Goal: Information Seeking & Learning: Learn about a topic

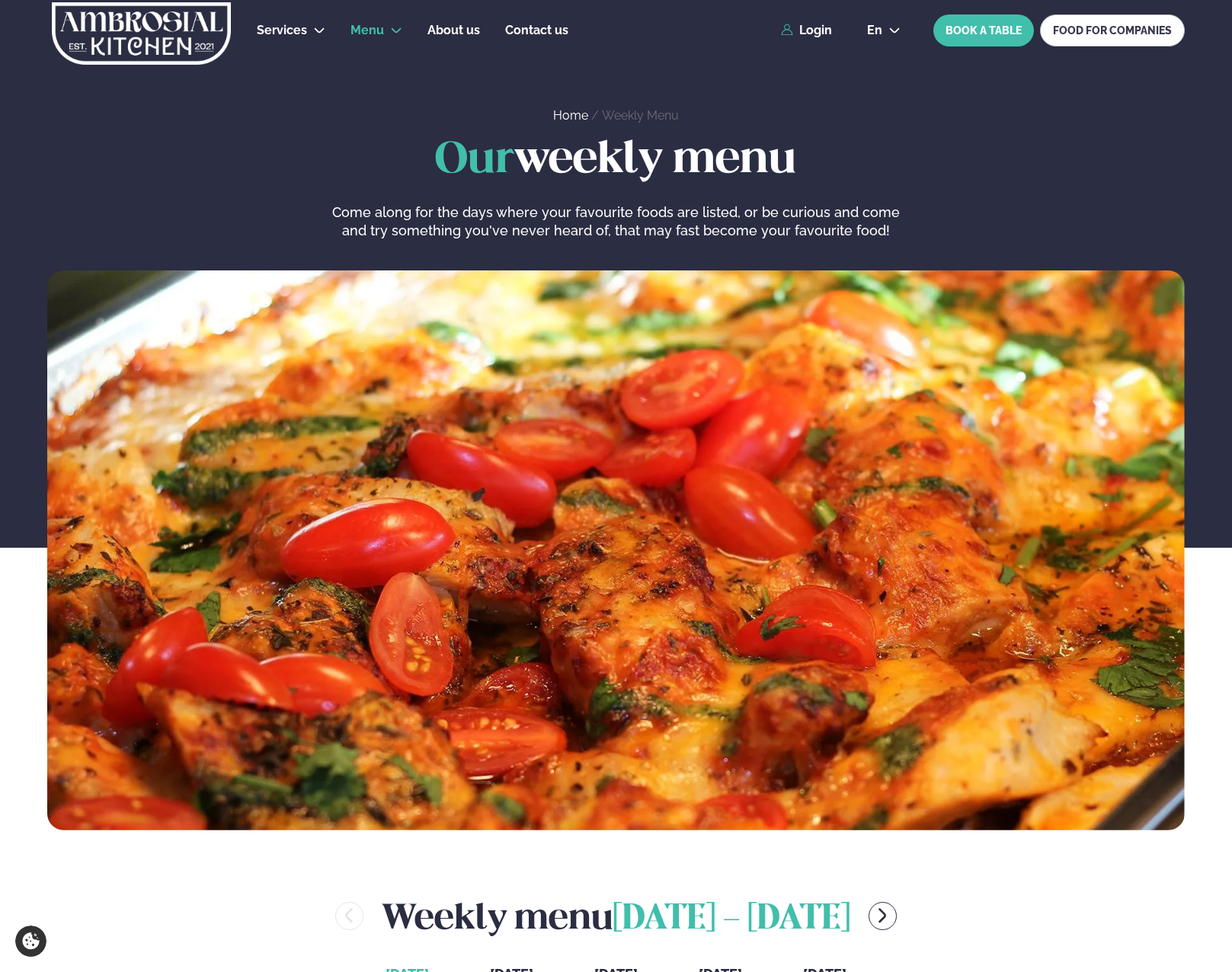
scroll to position [609, 0]
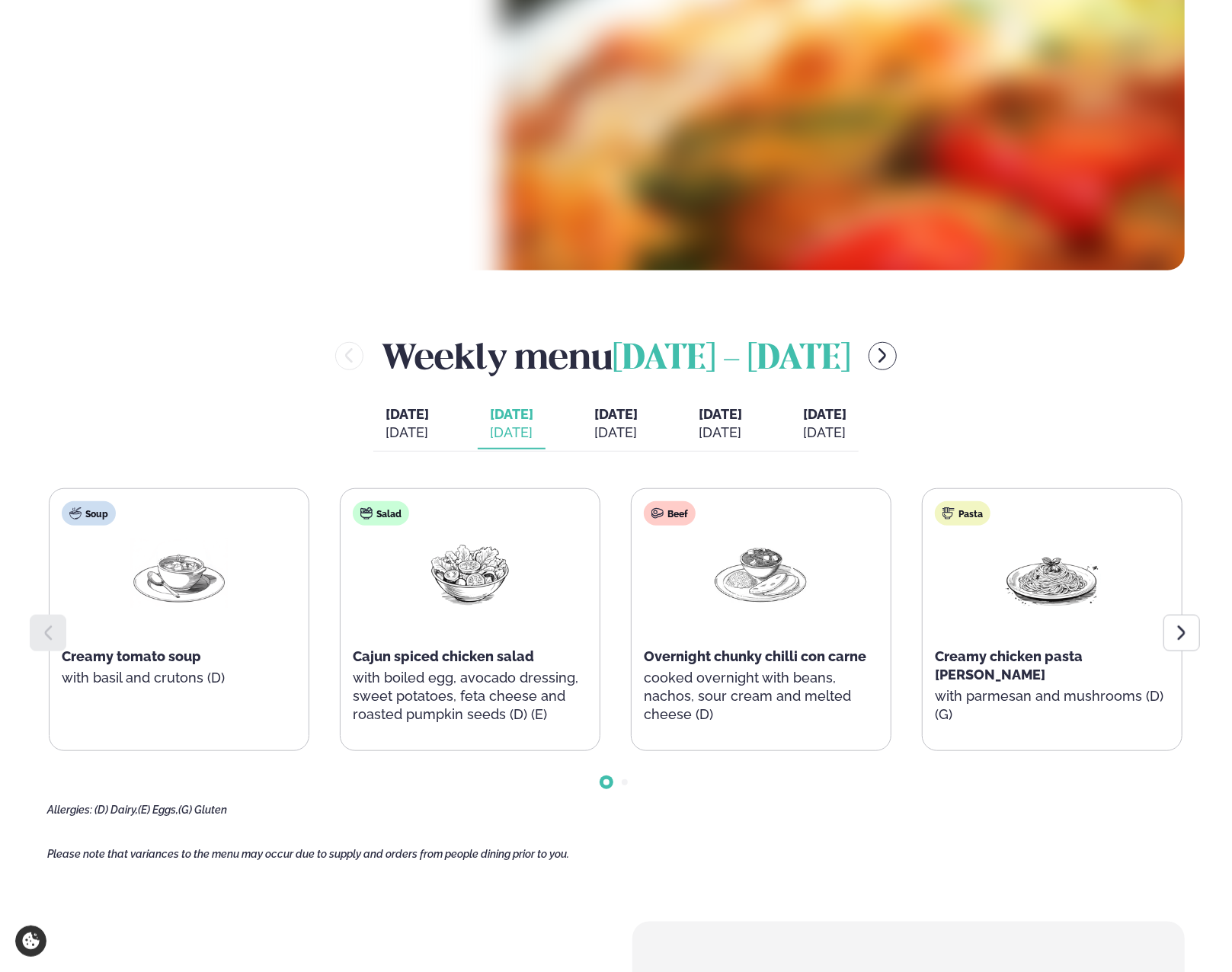
scroll to position [528, 2]
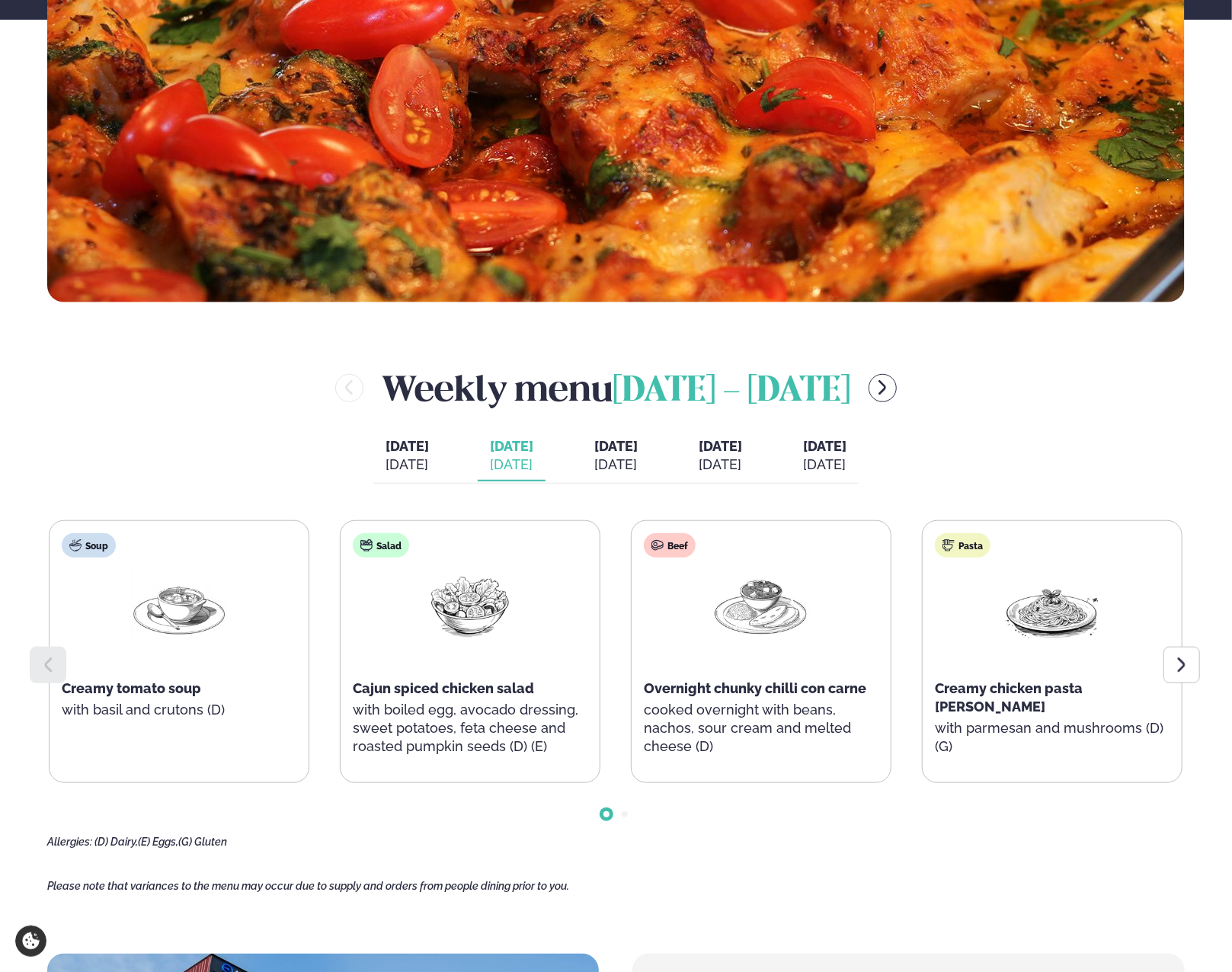
click at [1190, 662] on div at bounding box center [1182, 665] width 36 height 36
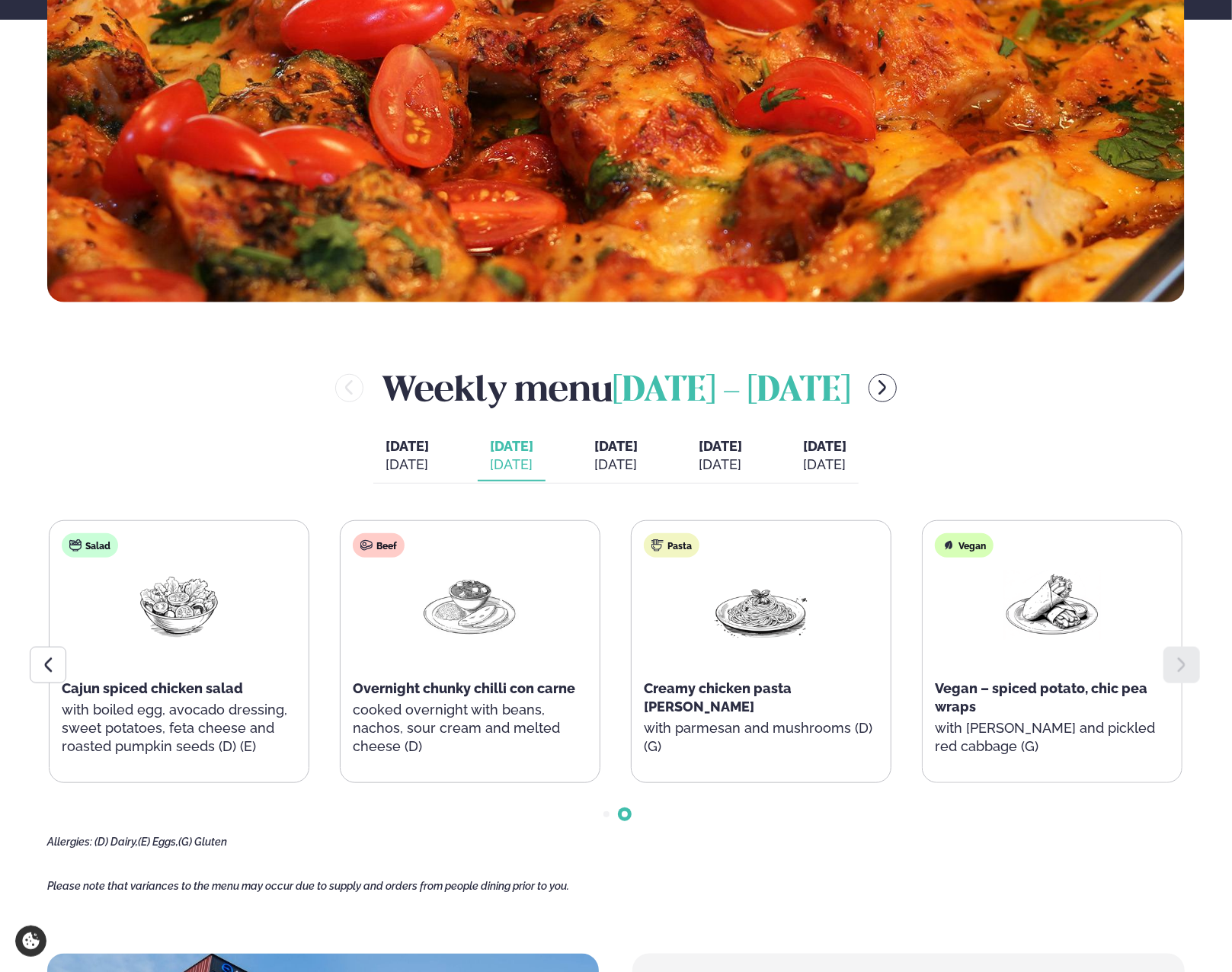
click at [51, 659] on icon at bounding box center [48, 665] width 18 height 18
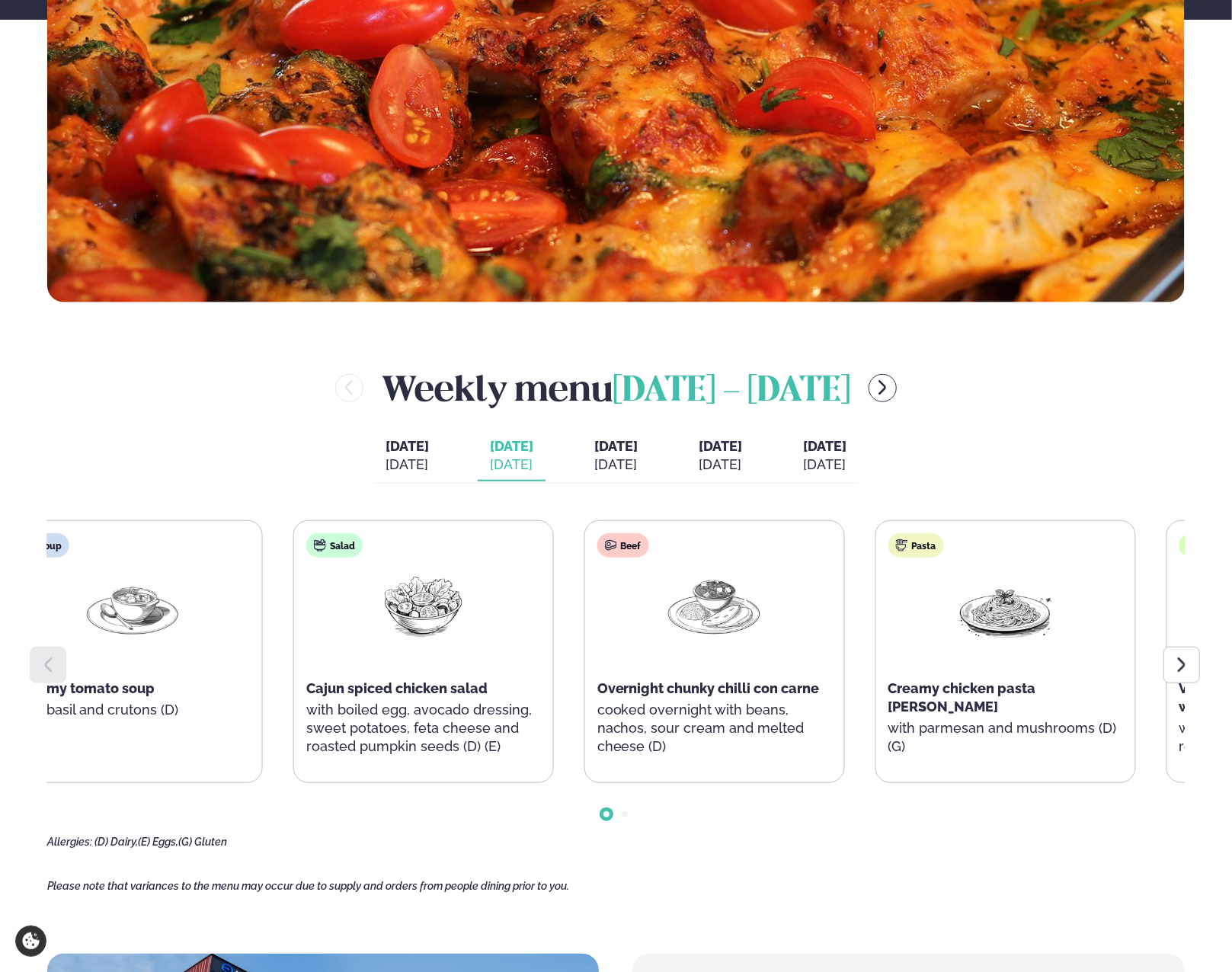
click at [517, 747] on p "with boiled egg, avocado dressing, sweet potatoes, feta cheese and roasted pump…" at bounding box center [424, 727] width 234 height 55
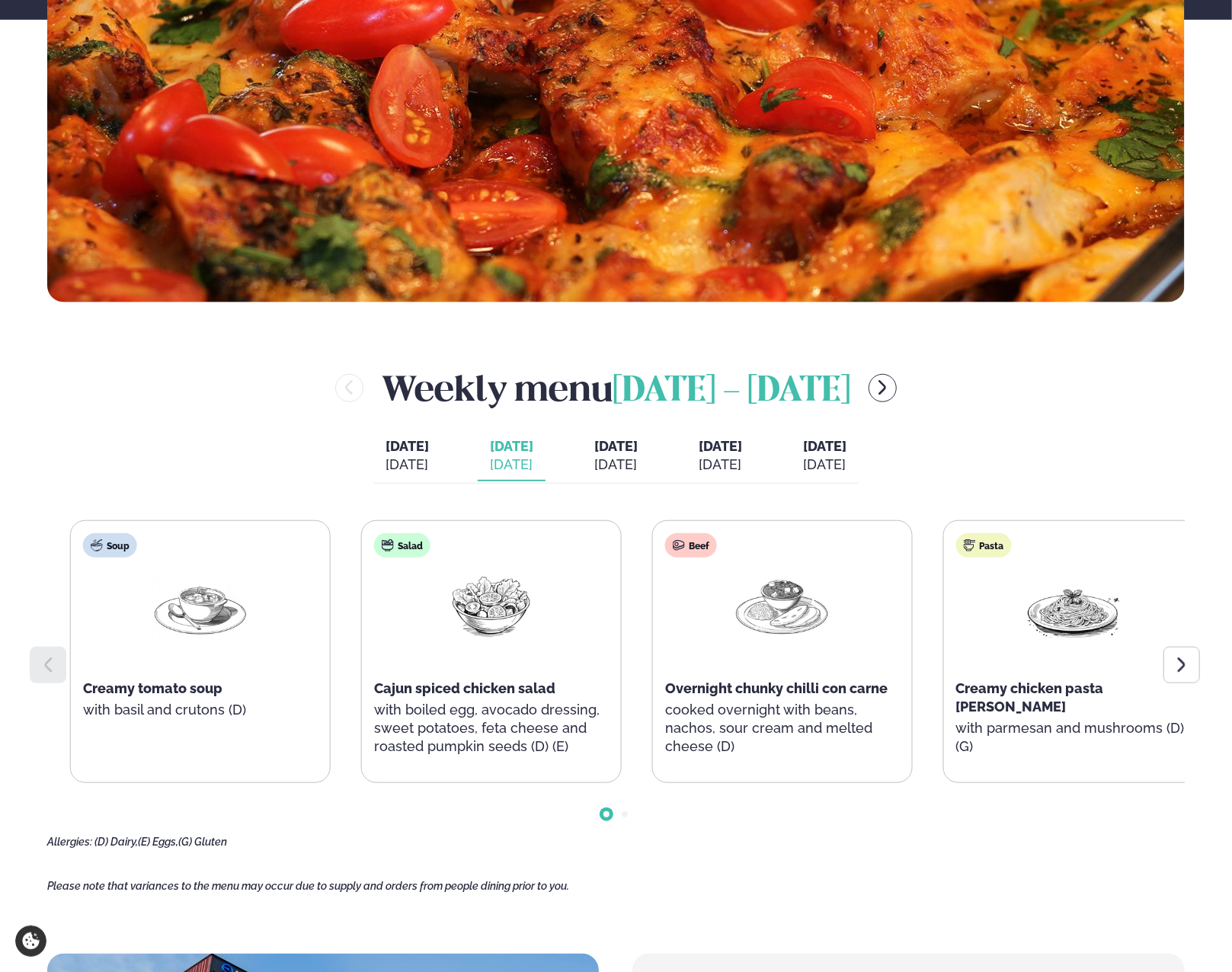
click at [1098, 721] on p "with parmesan and mushrooms (D) (G)" at bounding box center [1074, 738] width 234 height 36
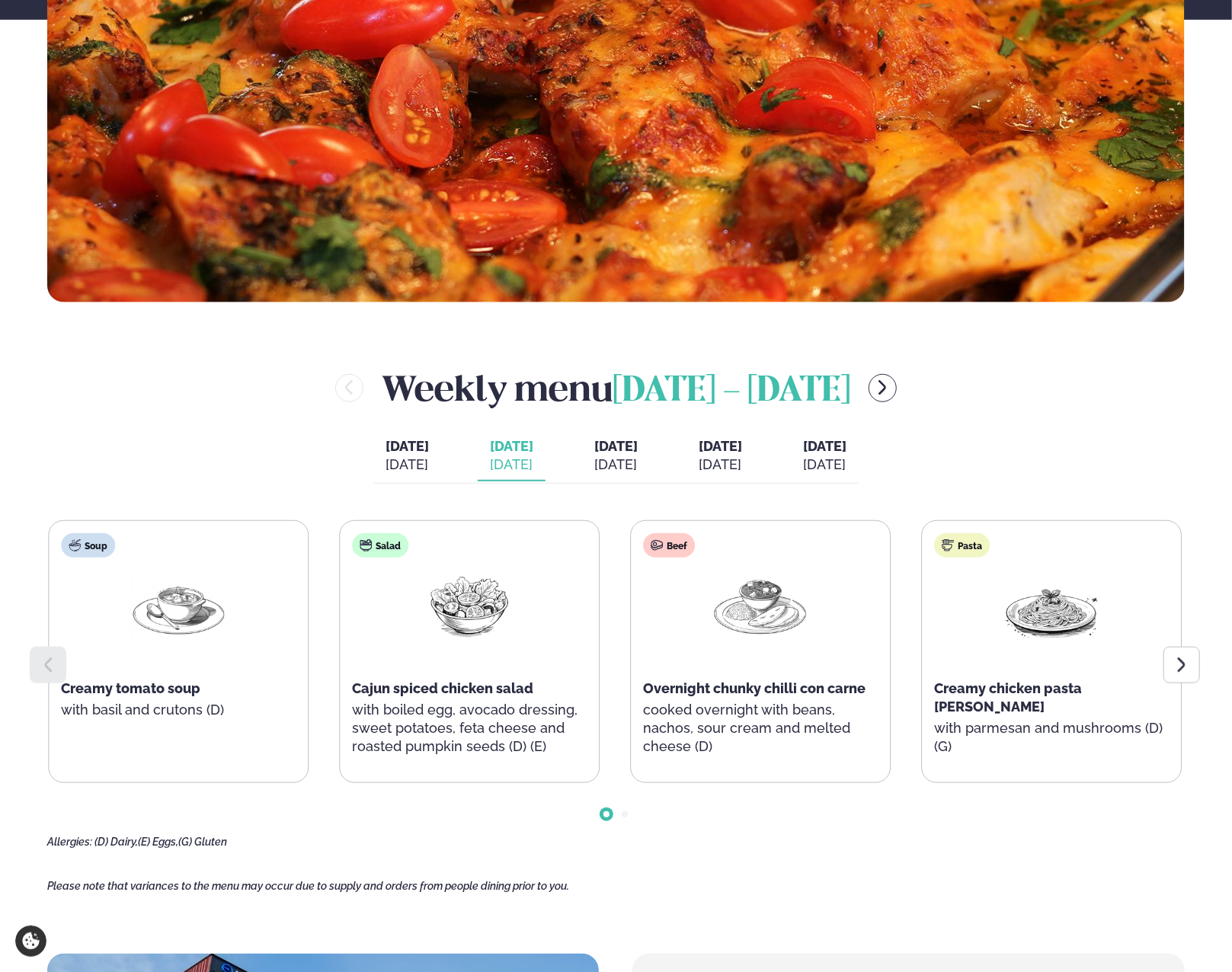
click at [724, 758] on div "Soup Creamy tomato soup with basil and crutons (D) Salad Cajun spiced chicken s…" at bounding box center [615, 651] width 1135 height 263
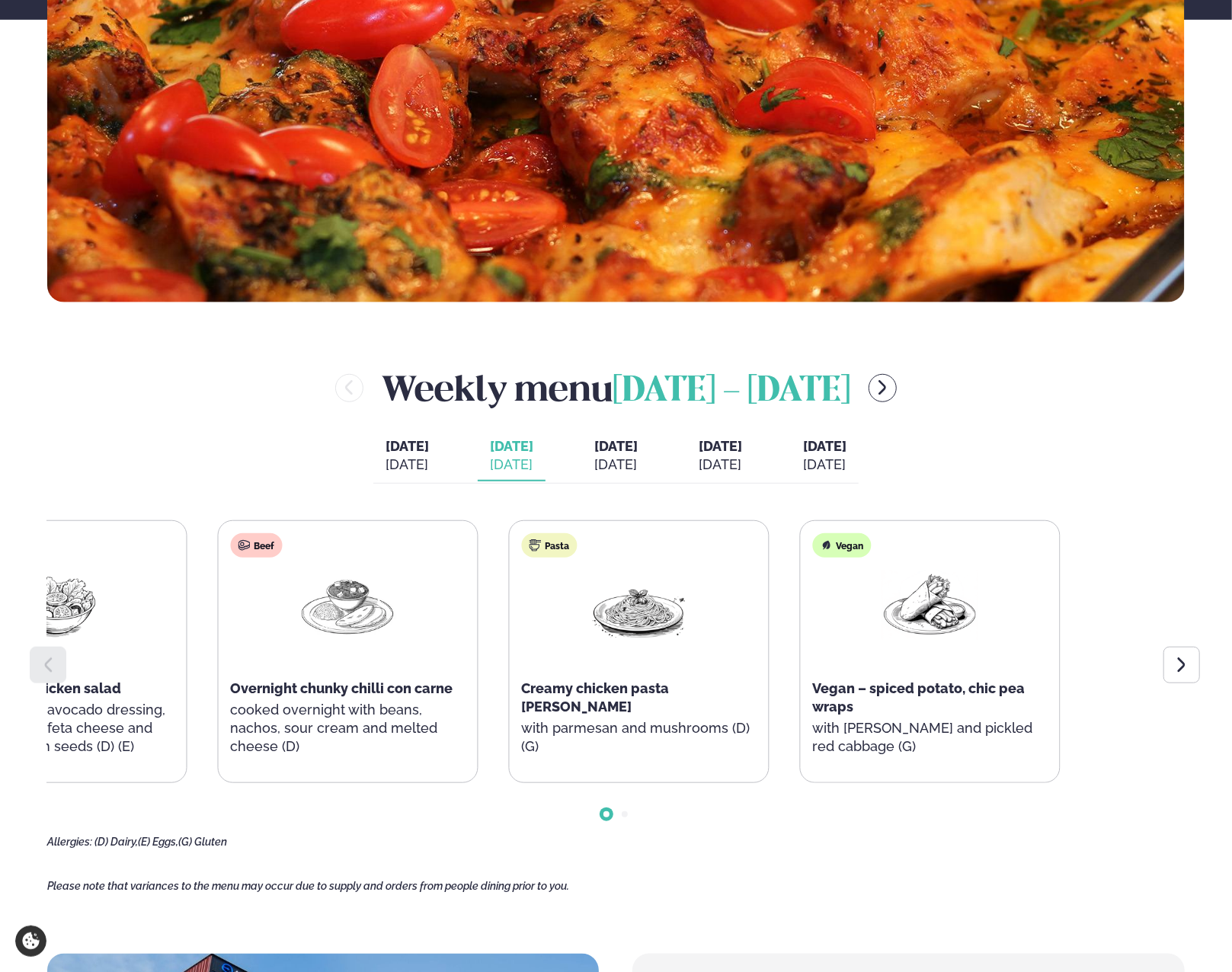
click at [459, 624] on div "Soup Creamy tomato soup with basil and crutons (D) Salad Cajun spiced chicken s…" at bounding box center [203, 651] width 1135 height 263
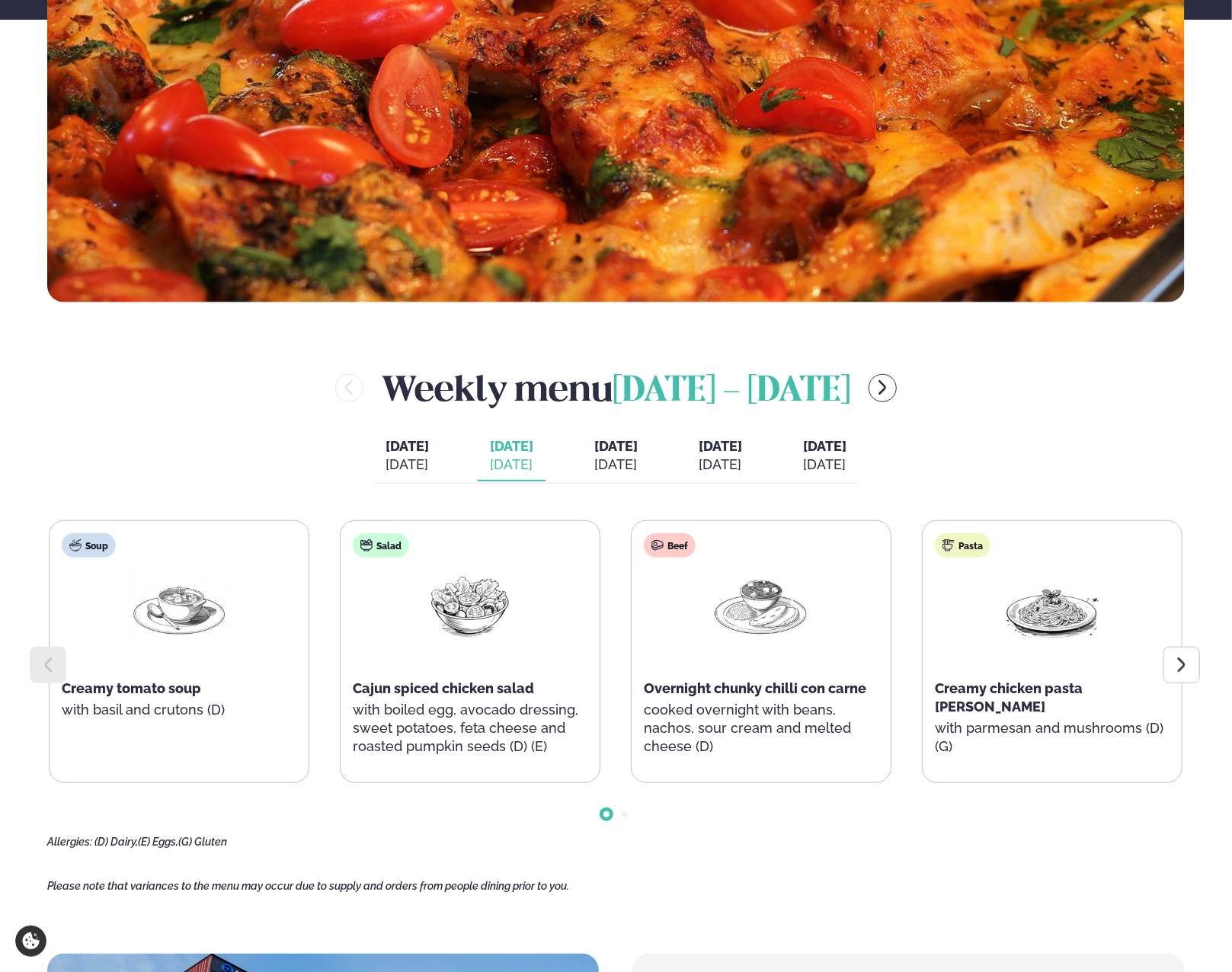
click at [622, 814] on span "Go to slide 2" at bounding box center [625, 814] width 6 height 6
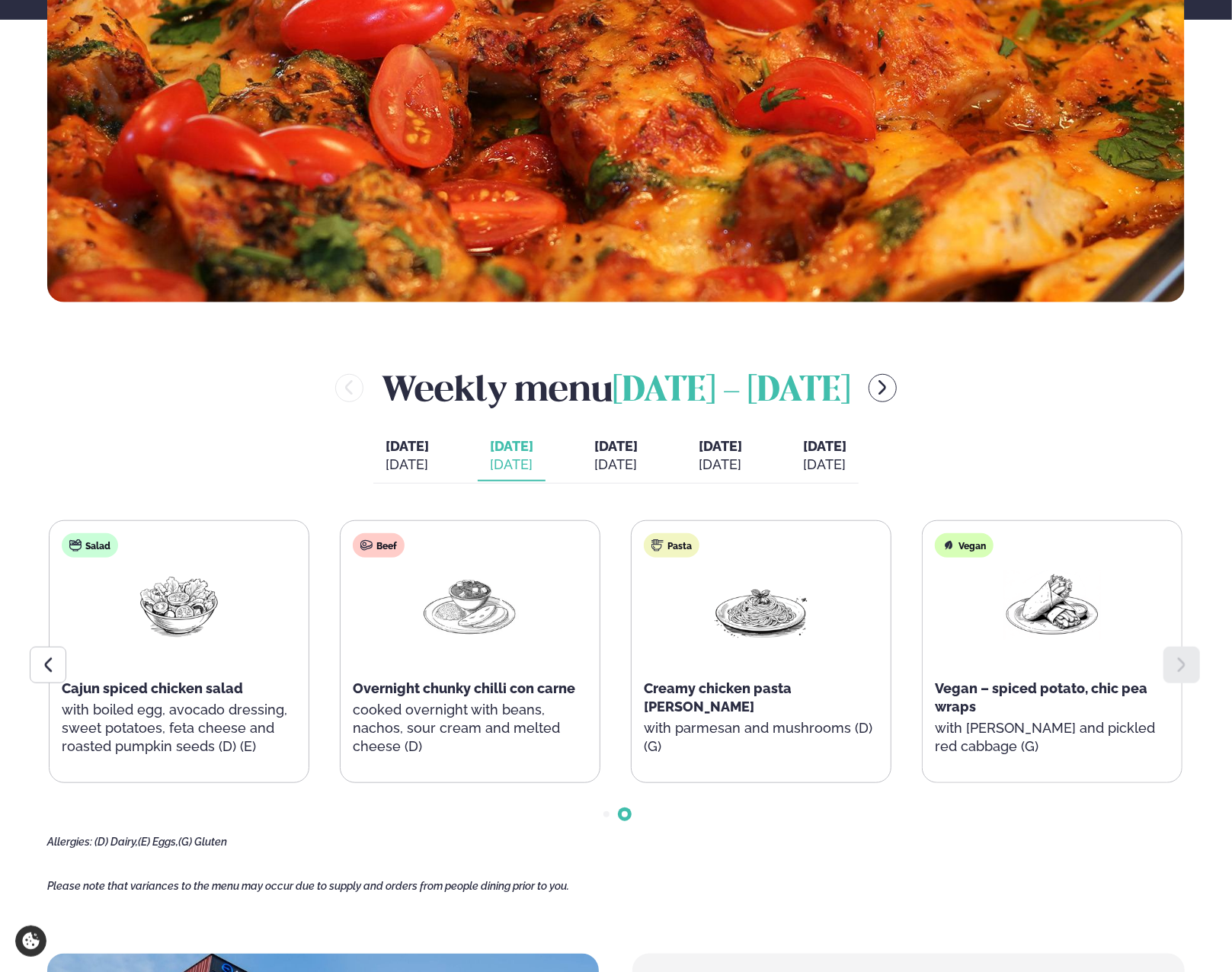
click at [30, 655] on div at bounding box center [48, 665] width 36 height 36
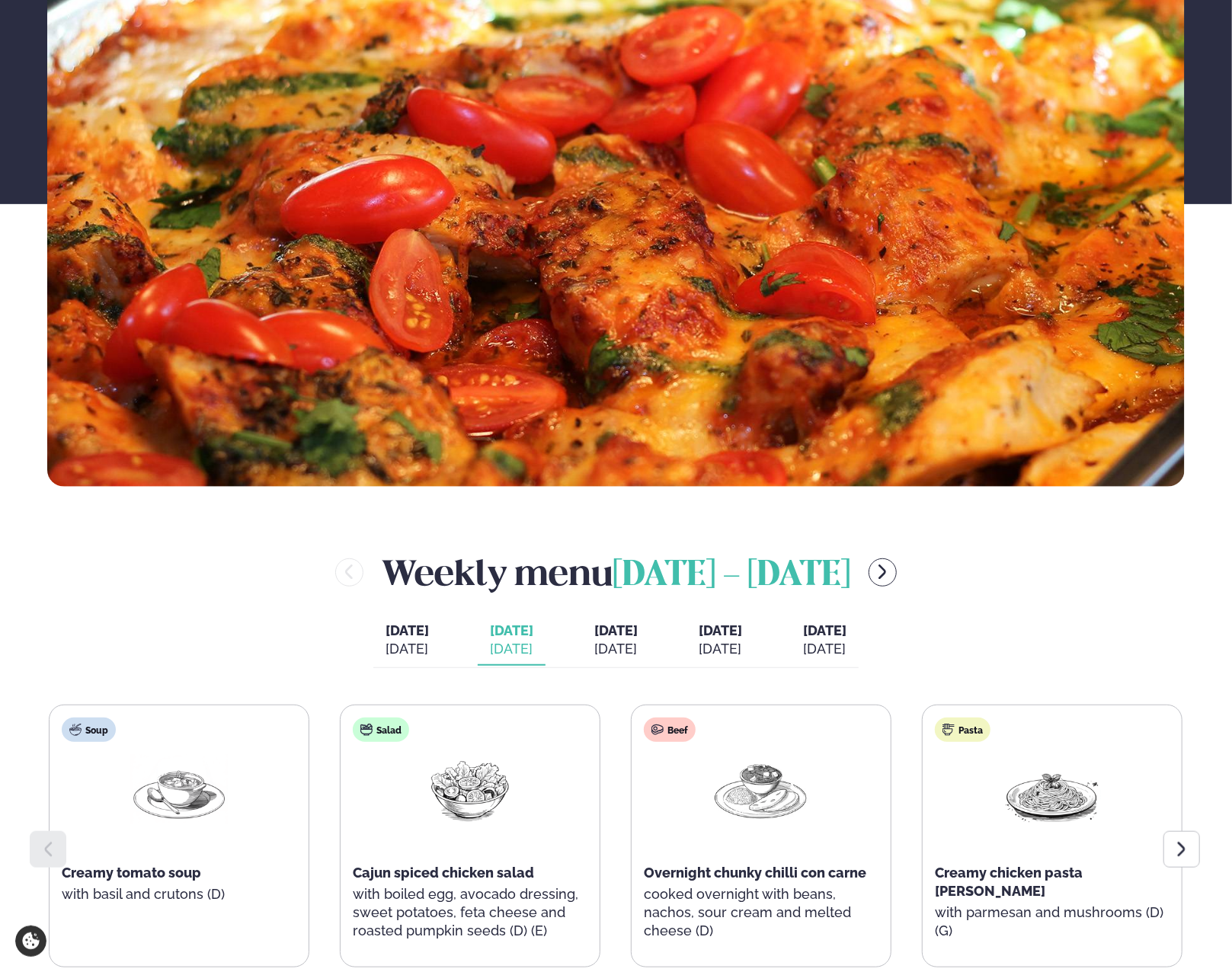
scroll to position [305, 2]
